Goal: Check status: Check status

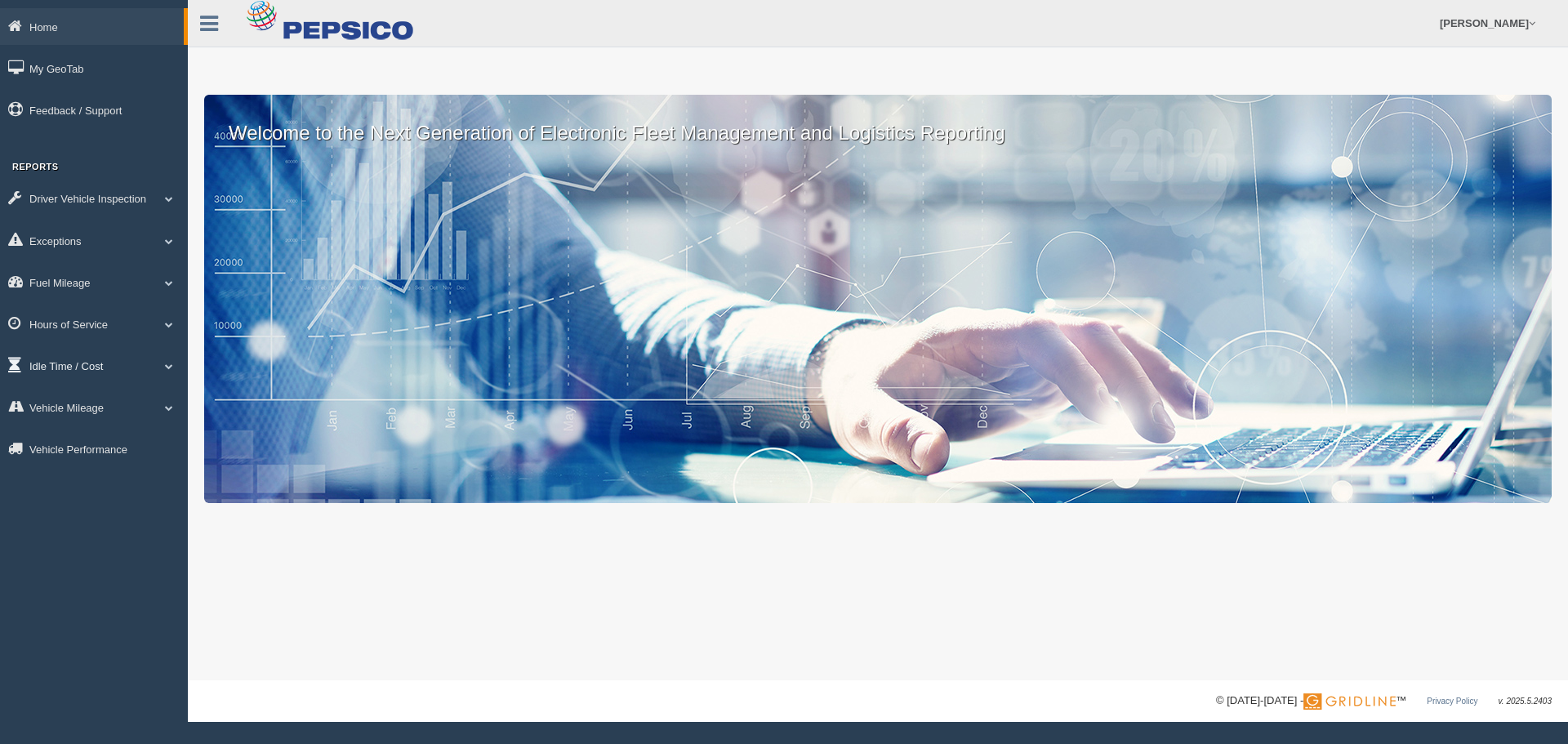
click at [167, 367] on span at bounding box center [169, 366] width 22 height 8
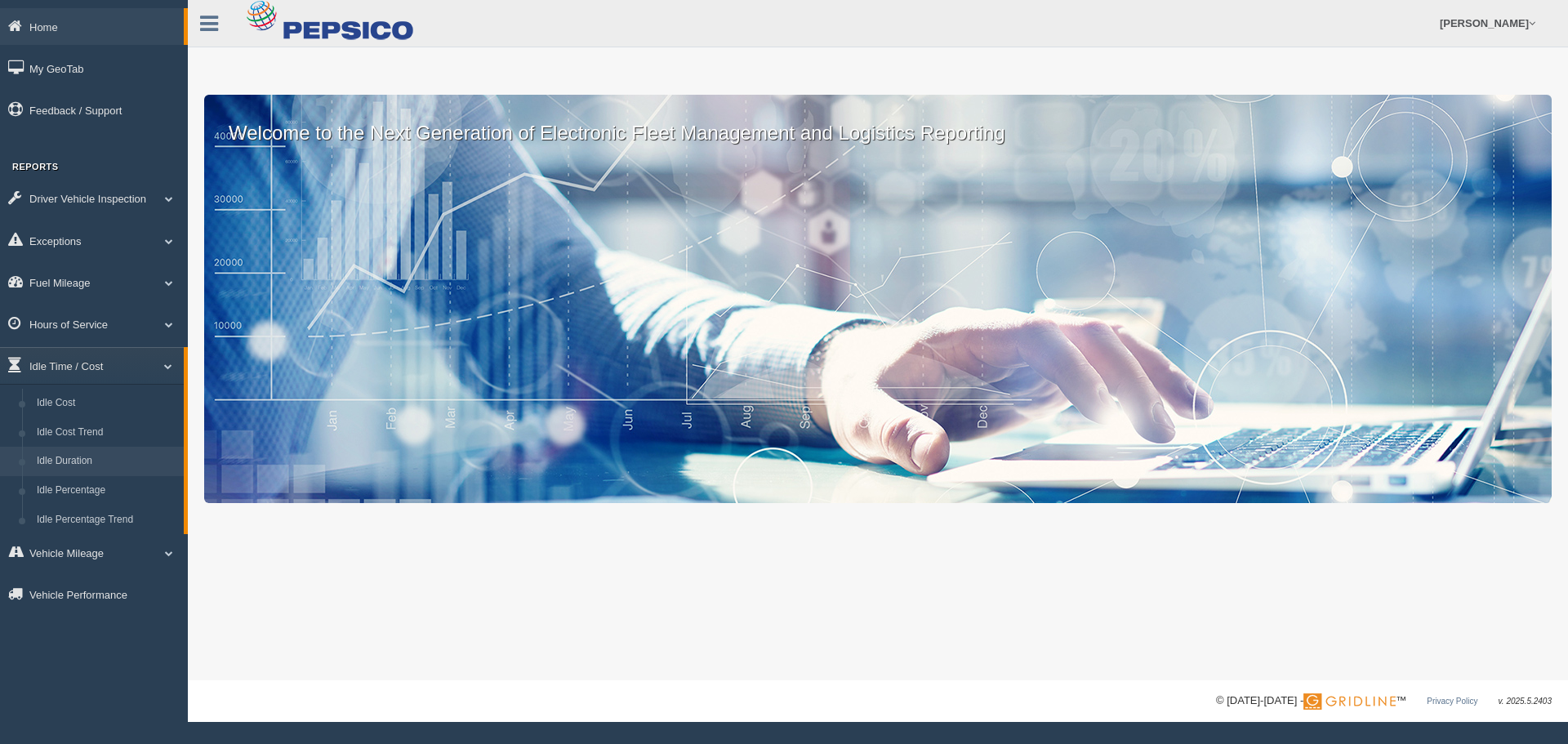
click at [72, 467] on link "Idle Duration" at bounding box center [106, 462] width 154 height 29
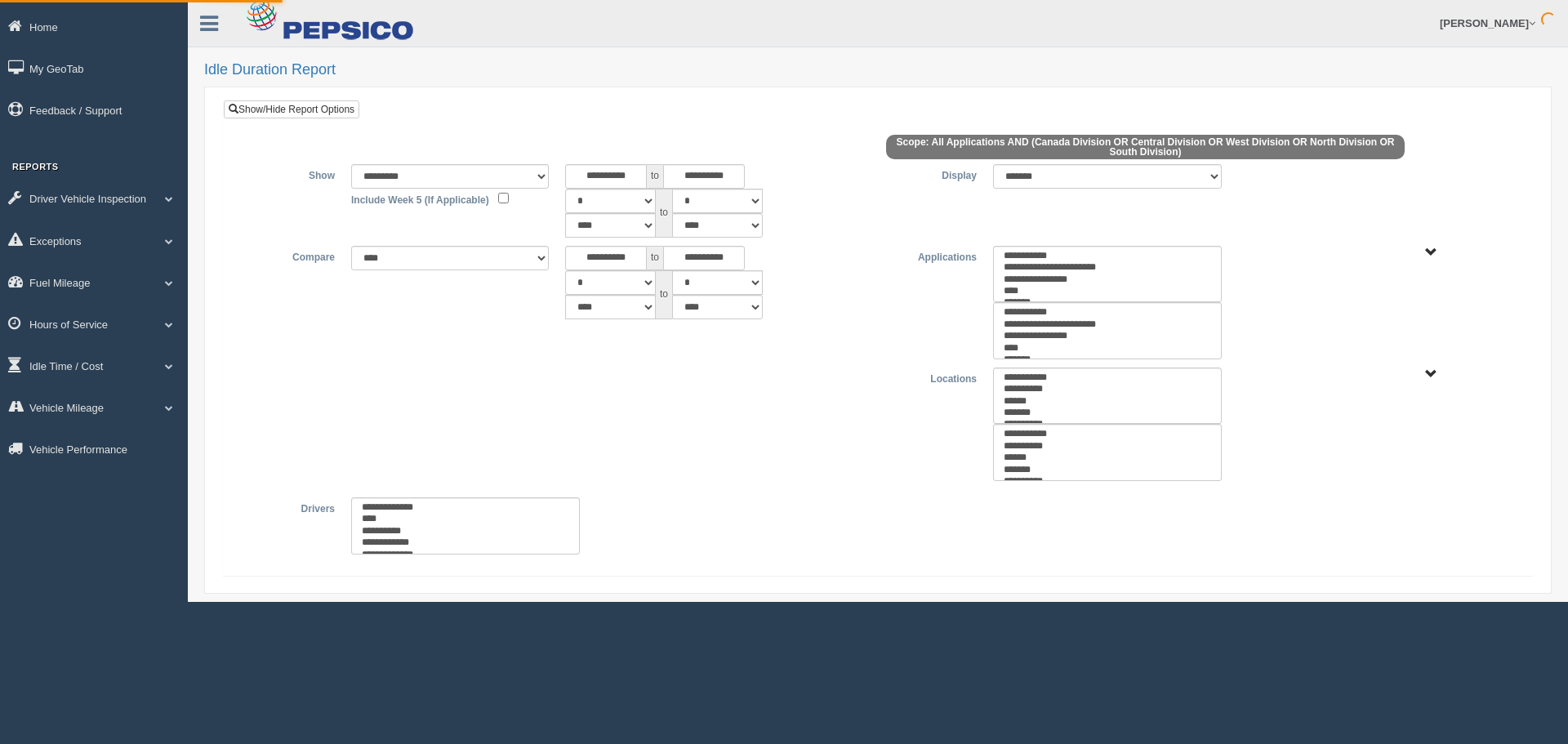
select select
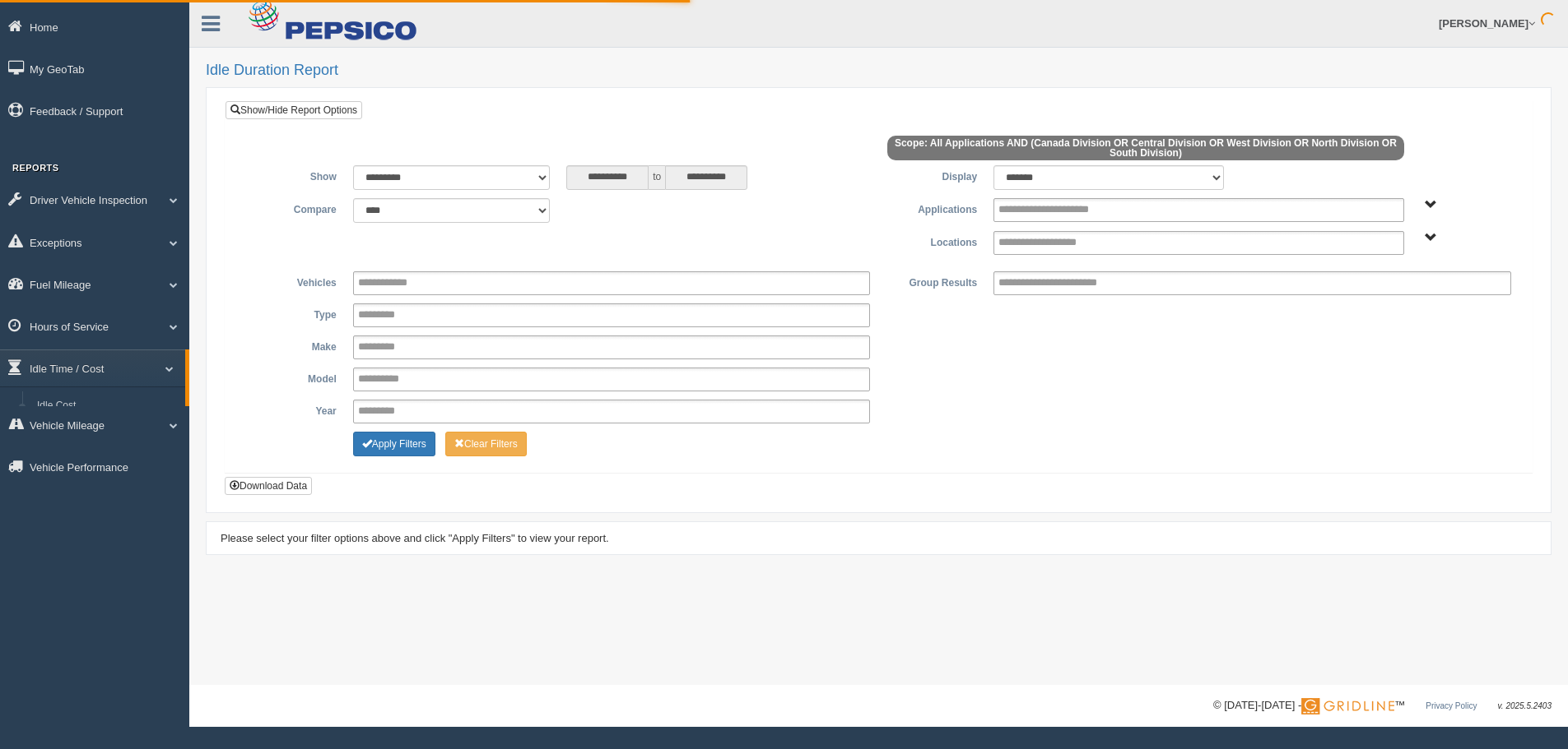
type input "*********"
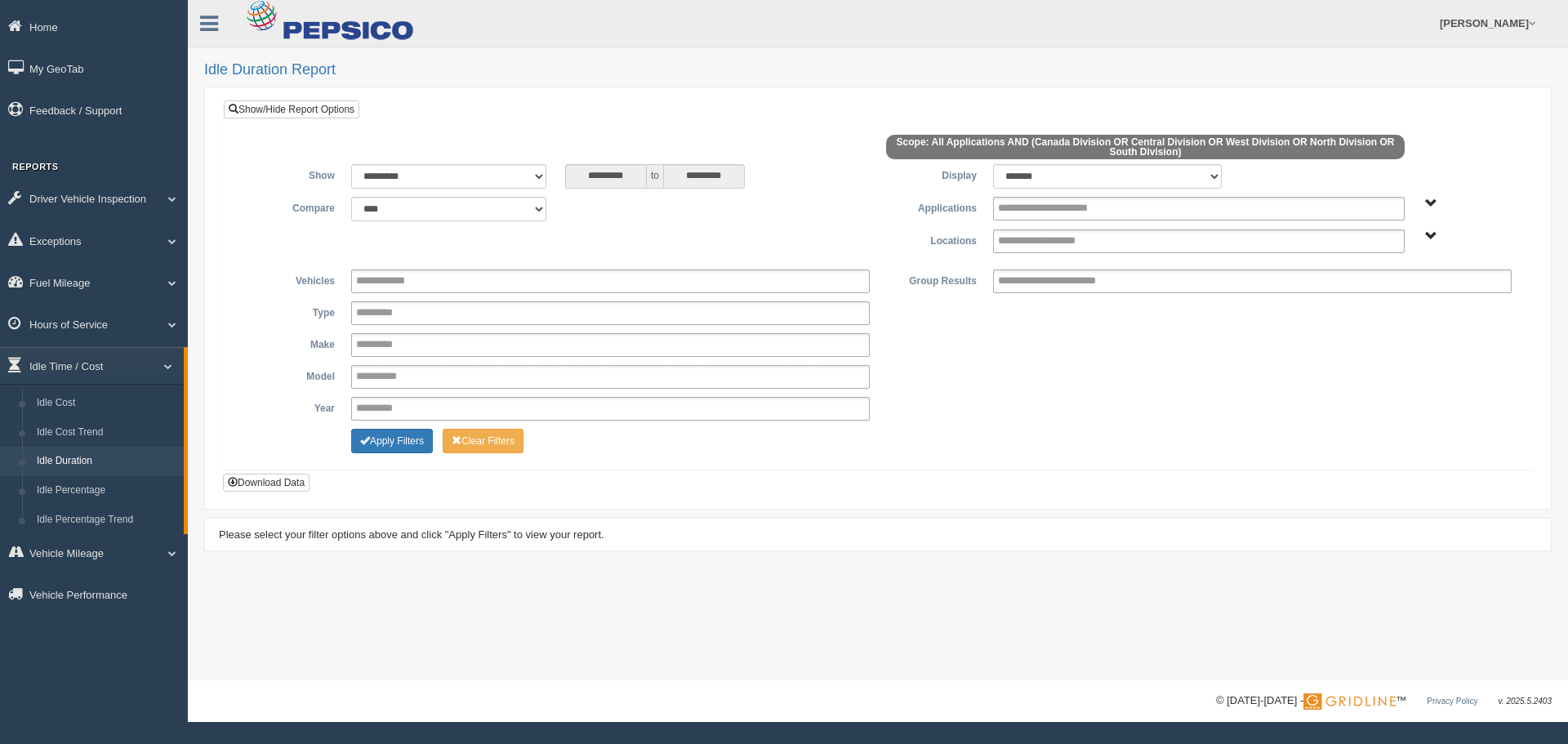
click at [1428, 201] on span "Application" at bounding box center [1431, 203] width 12 height 12
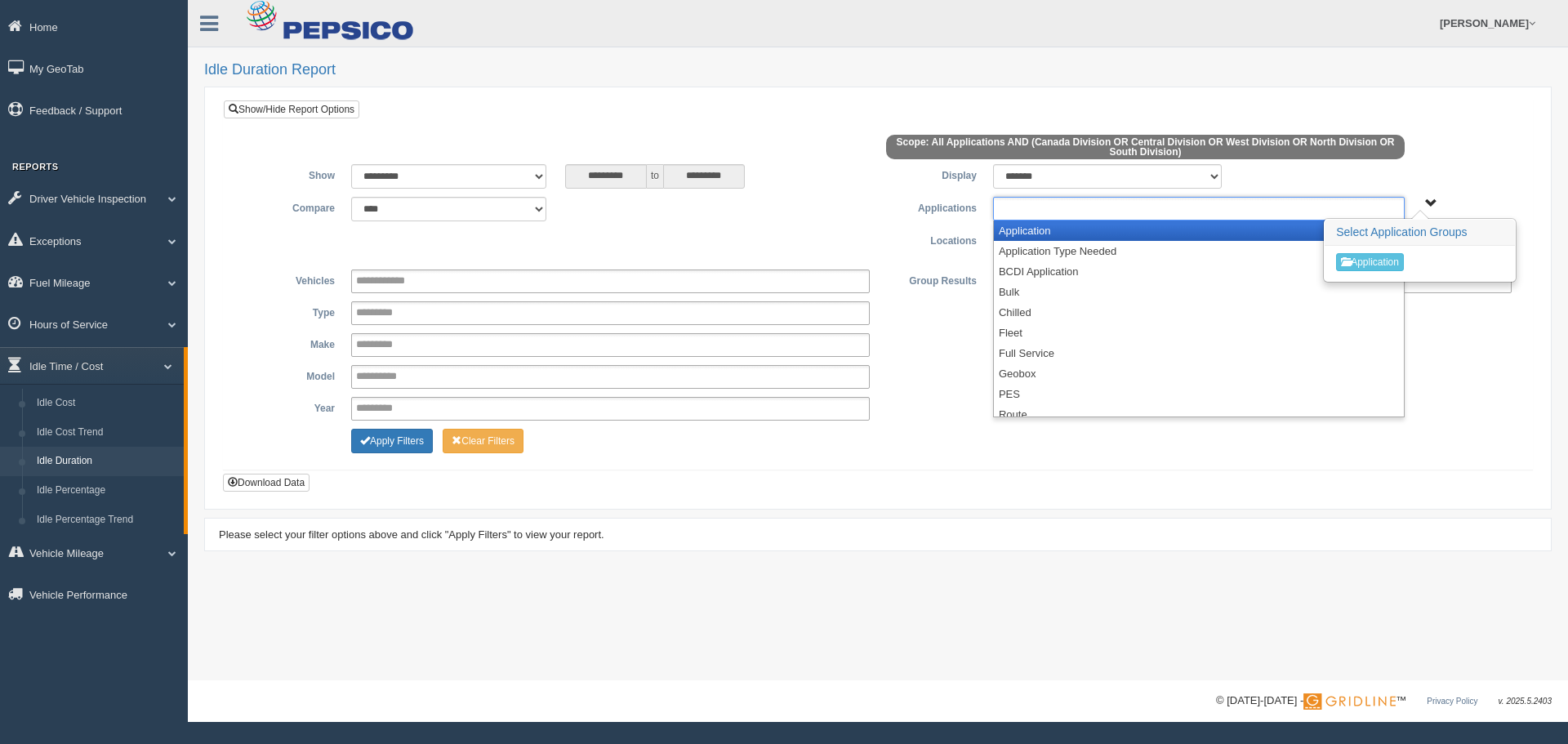
click at [1381, 201] on ul at bounding box center [1199, 208] width 412 height 24
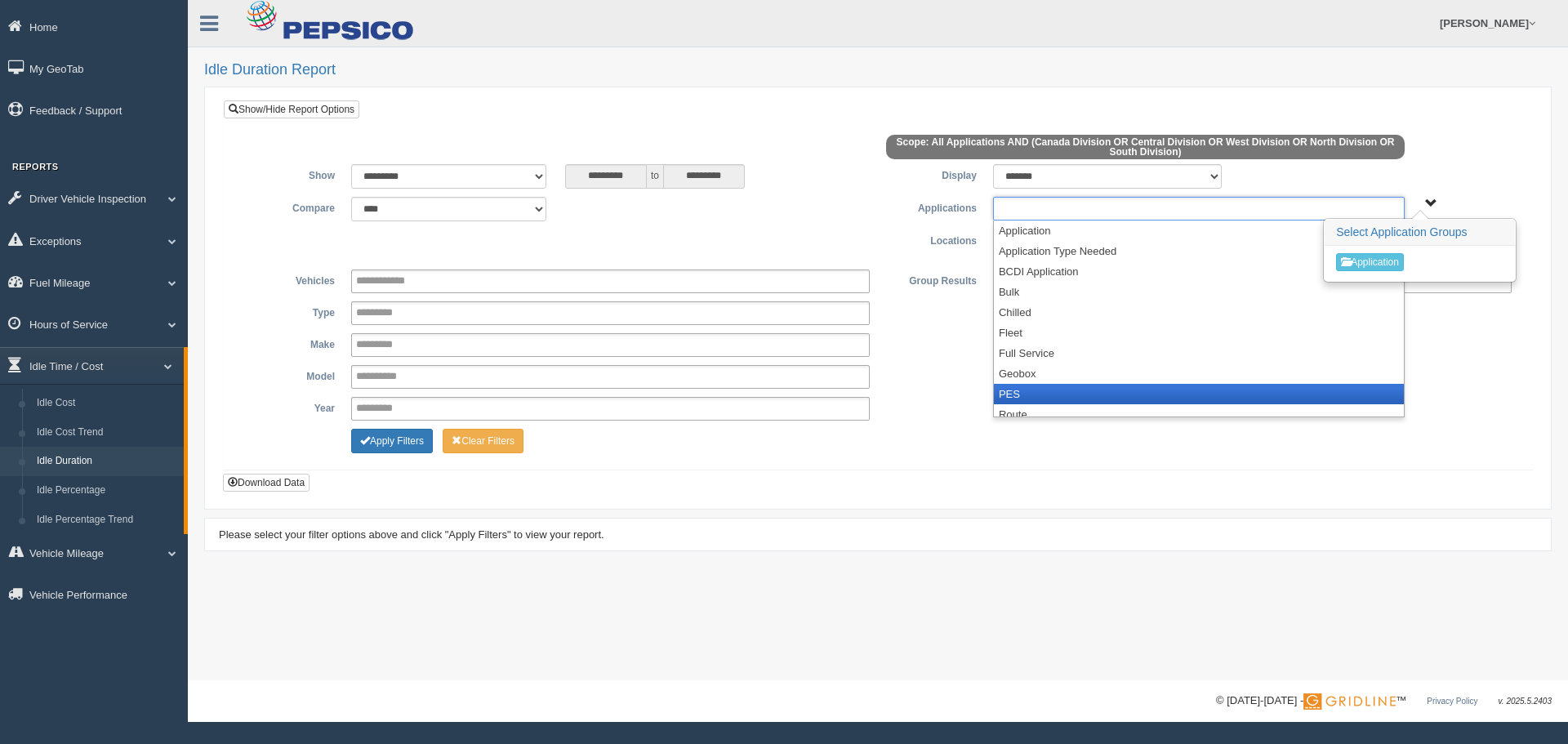
click at [1039, 395] on li "PES" at bounding box center [1199, 394] width 410 height 21
